Goal: Task Accomplishment & Management: Use online tool/utility

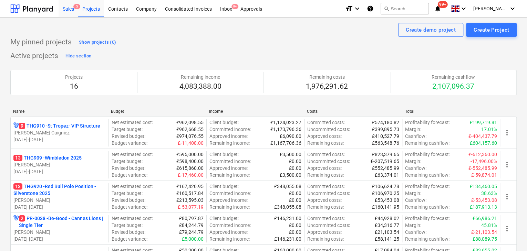
click at [72, 14] on div "Sales 5" at bounding box center [69, 9] width 20 height 18
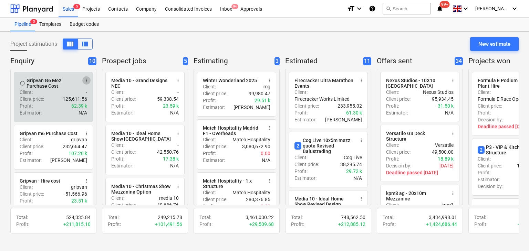
click at [85, 79] on span "more_vert" at bounding box center [87, 81] width 6 height 6
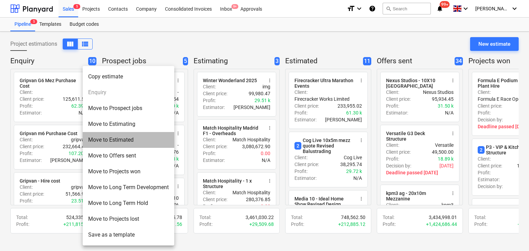
click at [155, 142] on li "Move to Estimated" at bounding box center [129, 140] width 92 height 16
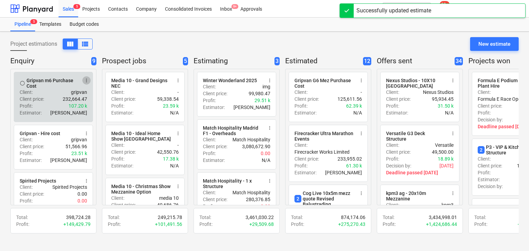
click at [86, 82] on span "more_vert" at bounding box center [87, 81] width 6 height 6
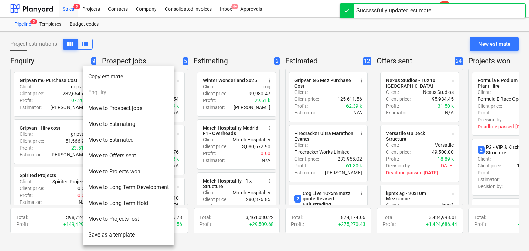
click at [140, 142] on li "Move to Estimated" at bounding box center [129, 140] width 92 height 16
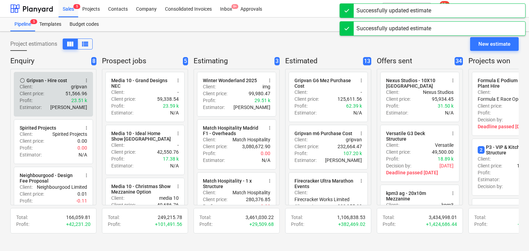
click at [89, 81] on span "more_vert" at bounding box center [87, 81] width 6 height 6
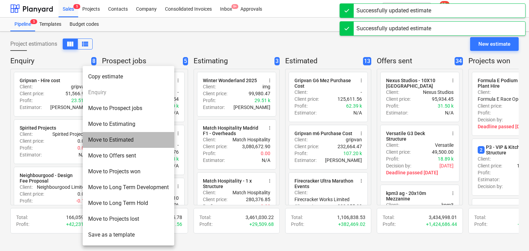
click at [131, 145] on li "Move to Estimated" at bounding box center [129, 140] width 92 height 16
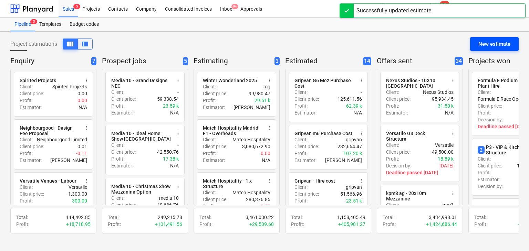
click at [482, 37] on button "New estimate" at bounding box center [494, 44] width 49 height 14
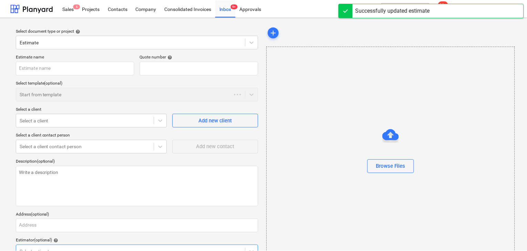
scroll to position [4, 0]
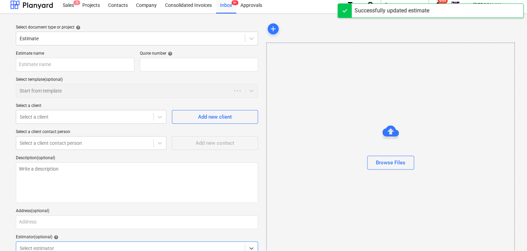
type textarea "x"
type input "QU-0195"
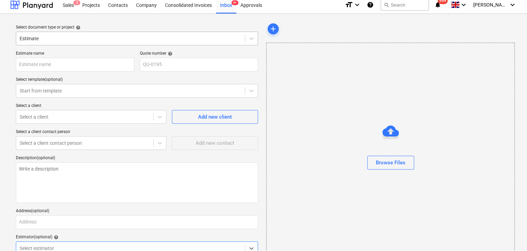
click at [63, 36] on div at bounding box center [131, 38] width 222 height 7
click at [65, 36] on div at bounding box center [131, 38] width 222 height 7
click at [56, 61] on input "text" at bounding box center [75, 65] width 119 height 14
paste input "Padel Society"
type textarea "x"
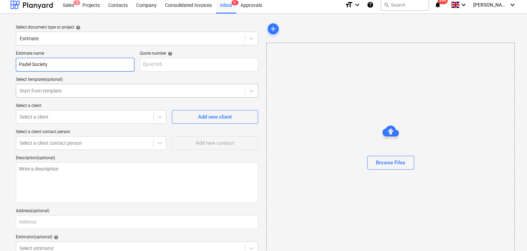
type input "Padel Society"
type textarea "x"
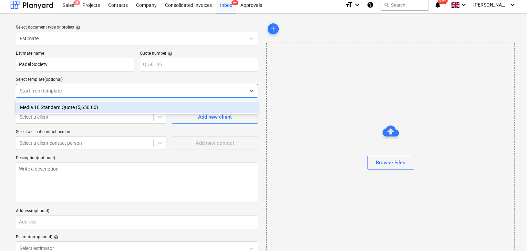
click at [77, 88] on div at bounding box center [131, 91] width 222 height 7
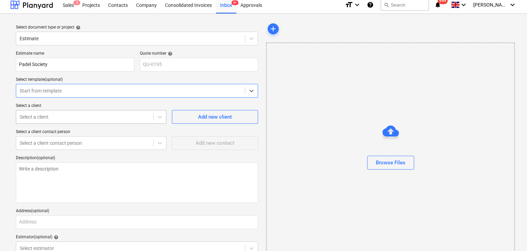
click at [70, 120] on div at bounding box center [85, 117] width 130 height 7
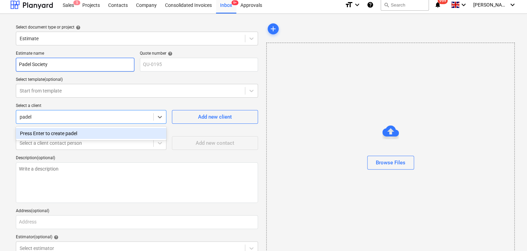
type input "padel"
type textarea "x"
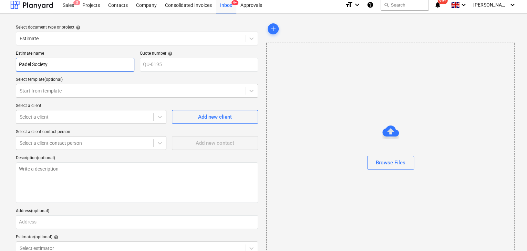
click at [74, 66] on input "Padel Society" at bounding box center [75, 65] width 119 height 14
type textarea "x"
type input "Padel Society"
type textarea "x"
type input "Padel Society -"
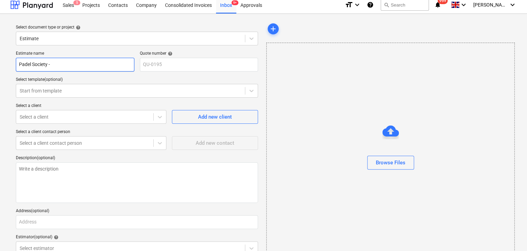
type textarea "x"
type input "Padel Society -"
type textarea "x"
type input "Padel Society - G"
type textarea "x"
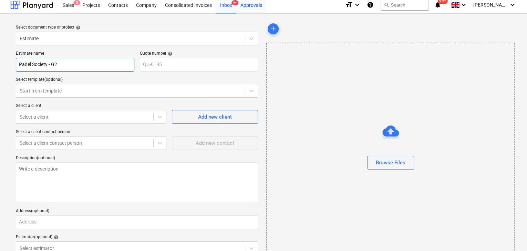
type input "Padel Society - G2"
type textarea "x"
type input "Padel Society - G2"
type textarea "x"
type input "Padel Society - G2 D"
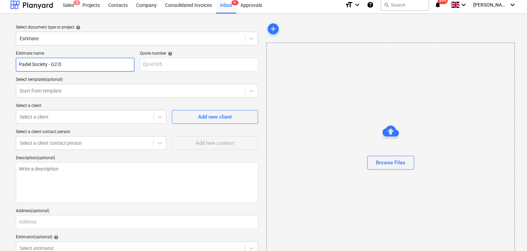
type textarea "x"
type input "Padel Society - G2 De"
type textarea "x"
type input "Padel Society - G2 Dec"
type textarea "x"
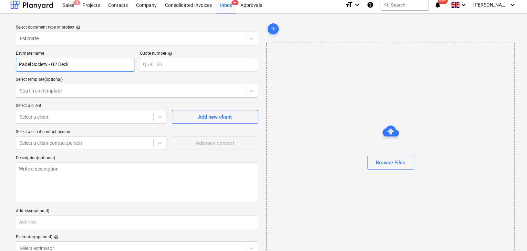
type input "Padel Society - G2 Deck"
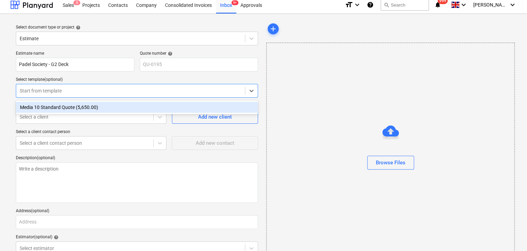
click at [119, 91] on div at bounding box center [131, 91] width 222 height 7
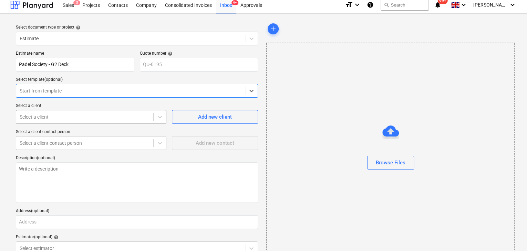
click at [116, 117] on div at bounding box center [85, 117] width 130 height 7
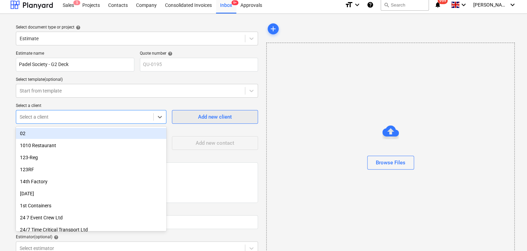
click at [197, 118] on span "Add new client" at bounding box center [215, 117] width 69 height 9
type textarea "x"
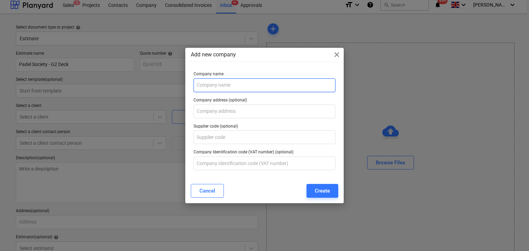
click at [212, 83] on input "text" at bounding box center [265, 86] width 142 height 14
type input "Padel Society"
click at [316, 185] on button "Create" at bounding box center [323, 191] width 32 height 14
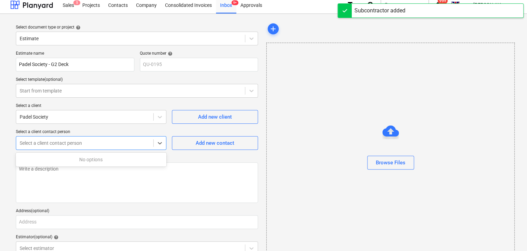
click at [76, 144] on div at bounding box center [85, 143] width 130 height 7
click at [201, 140] on div "Add new contact" at bounding box center [215, 143] width 39 height 9
type textarea "x"
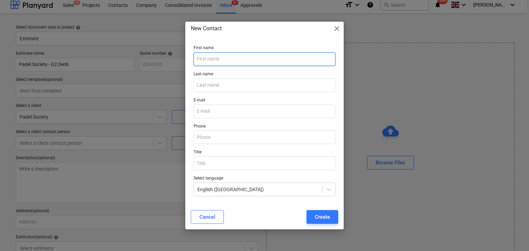
click at [245, 59] on input "text" at bounding box center [265, 59] width 142 height 14
type input "[PERSON_NAME]"
paste input "[PERSON_NAME][EMAIL_ADDRESS][DOMAIN_NAME]"
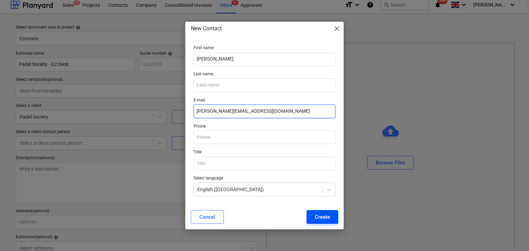
type input "[PERSON_NAME][EMAIL_ADDRESS][DOMAIN_NAME]"
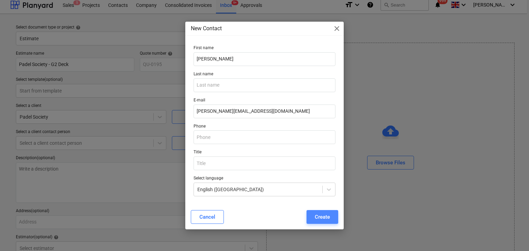
click at [316, 213] on div "Create" at bounding box center [322, 217] width 15 height 9
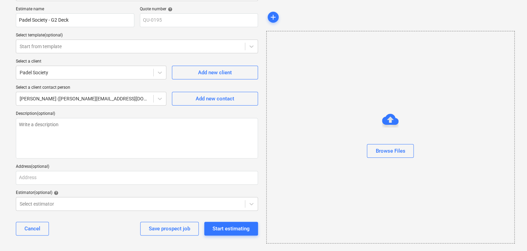
scroll to position [49, 0]
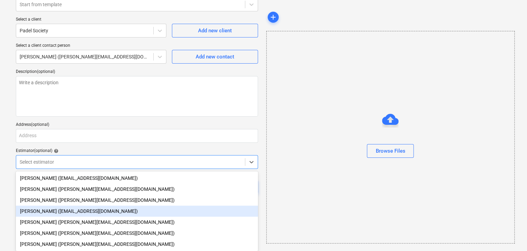
click at [140, 161] on body "Sales 5 Projects Contacts Company Consolidated Invoices Inbox 9+ Approvals form…" at bounding box center [263, 35] width 527 height 251
click at [60, 209] on div "[PERSON_NAME] ([EMAIL_ADDRESS][DOMAIN_NAME])" at bounding box center [137, 211] width 242 height 11
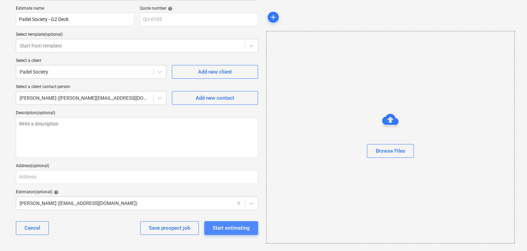
click at [214, 228] on div "Start estimating" at bounding box center [231, 228] width 37 height 9
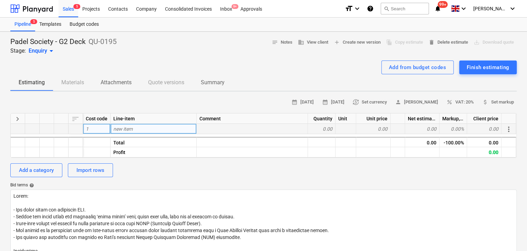
click at [140, 130] on div "new item" at bounding box center [154, 129] width 86 height 10
click at [405, 67] on div "Add from budget codes" at bounding box center [417, 67] width 57 height 9
type textarea "x"
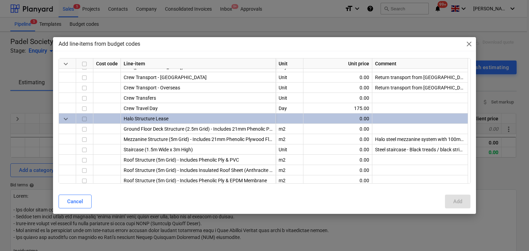
scroll to position [207, 0]
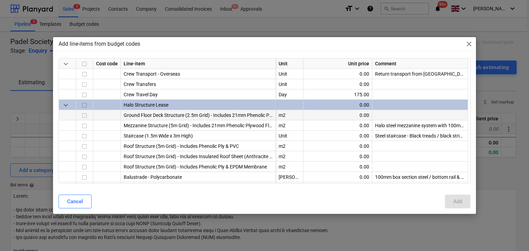
click at [85, 117] on input "checkbox" at bounding box center [84, 116] width 8 height 8
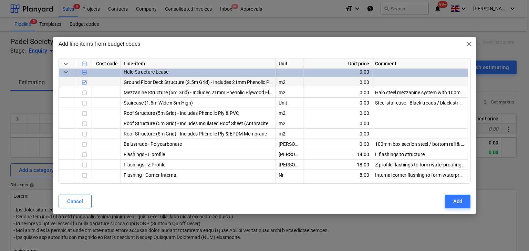
scroll to position [241, 0]
